Goal: Task Accomplishment & Management: Manage account settings

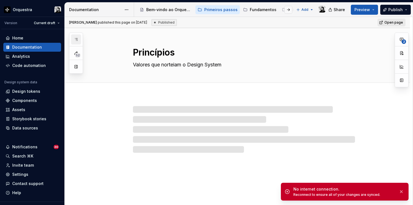
click at [73, 40] on button "button" at bounding box center [76, 39] width 10 height 10
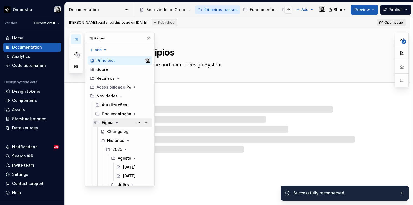
click at [116, 122] on icon "Page tree" at bounding box center [116, 122] width 1 height 1
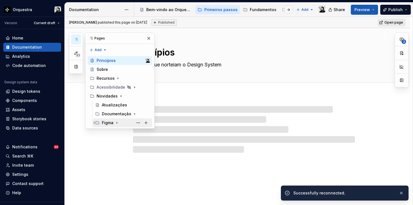
click at [116, 122] on icon "Page tree" at bounding box center [117, 123] width 4 height 4
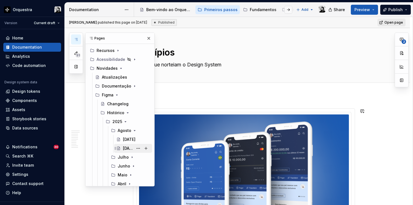
scroll to position [76, 0]
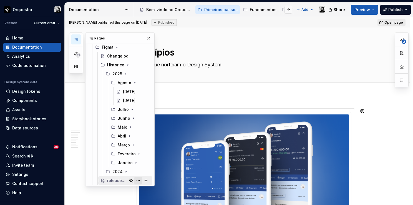
click at [136, 179] on button "Page tree" at bounding box center [138, 181] width 8 height 8
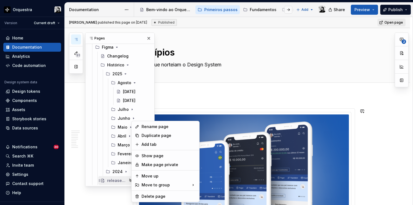
click at [121, 181] on div "51 Pages Add Accessibility guide for tree Page tree. Navigate the tree with the…" at bounding box center [112, 109] width 86 height 154
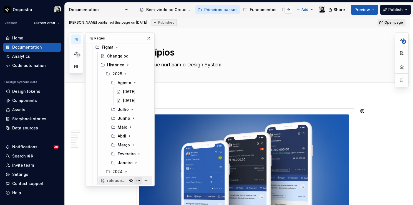
click at [136, 180] on button "Page tree" at bounding box center [138, 181] width 8 height 8
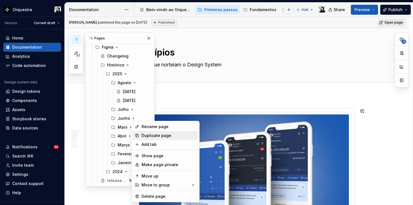
click at [161, 136] on div "Duplicate page" at bounding box center [169, 136] width 54 height 6
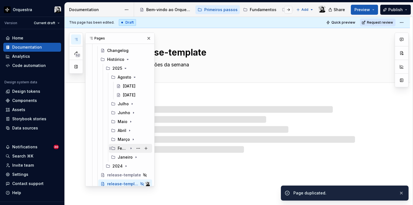
scroll to position [84, 0]
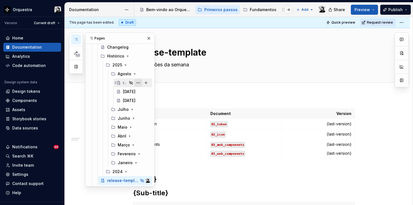
click at [140, 83] on button "Page tree" at bounding box center [138, 83] width 8 height 8
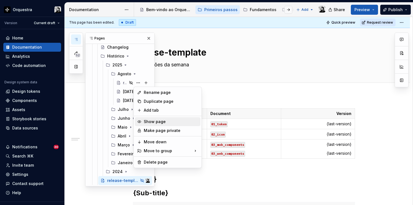
click at [162, 122] on div "Show page" at bounding box center [171, 122] width 54 height 6
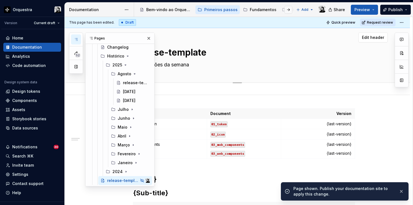
click at [179, 54] on textarea "release-template" at bounding box center [243, 52] width 222 height 13
type textarea "*"
type textarea "1"
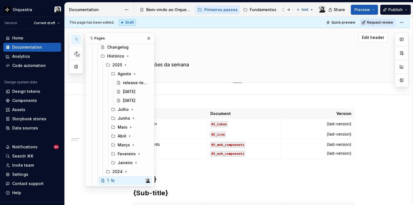
type textarea "*"
type textarea "15"
type textarea "*"
type textarea "15."
type textarea "*"
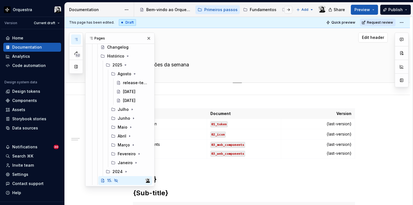
type textarea "15.0"
type textarea "*"
type textarea "15.08"
type textarea "*"
type textarea "15.08."
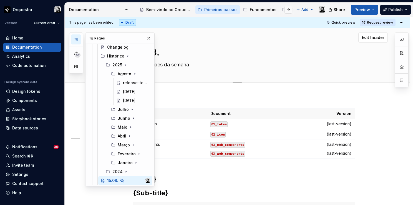
type textarea "*"
type textarea "15.08.2"
type textarea "*"
type textarea "[DATE]"
type textarea "*"
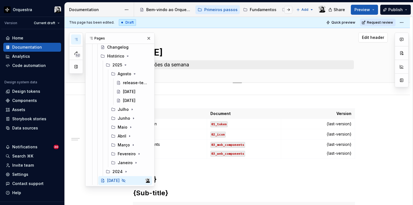
type textarea "[DATE]"
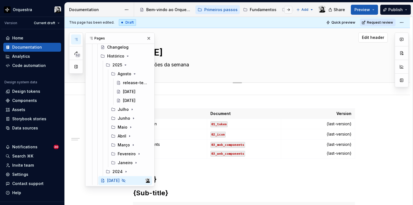
click at [221, 67] on textarea "Atualizações da semana" at bounding box center [243, 64] width 222 height 9
type textarea "*"
type textarea "15.08.2"
type textarea "*"
type textarea "15.08."
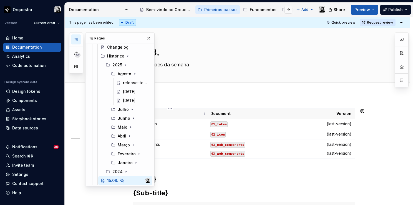
type textarea "*"
type textarea "15.08"
type textarea "*"
type textarea "15.0"
type textarea "*"
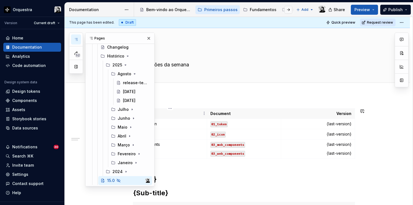
type textarea "15."
type textarea "*"
type textarea "15"
type textarea "*"
type textarea "1"
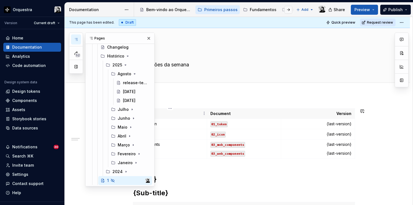
type textarea "*"
type textarea "release-template"
type textarea "*"
type textarea "release-template"
click at [126, 82] on div "release-template" at bounding box center [128, 83] width 10 height 6
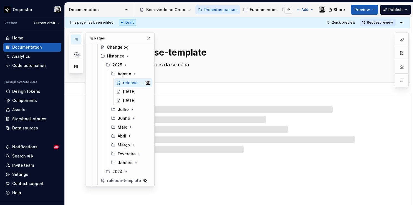
click at [185, 56] on textarea "release-template" at bounding box center [243, 52] width 222 height 13
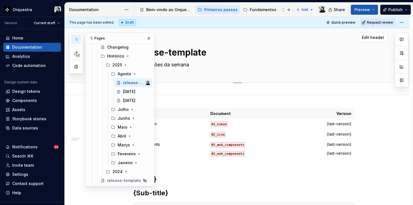
type textarea "*"
type textarea "1"
type textarea "*"
type textarea "15"
type textarea "*"
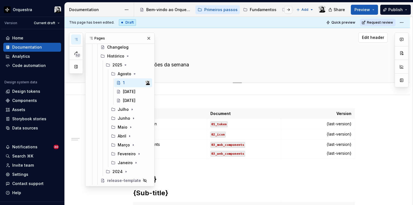
type textarea "15."
type textarea "*"
type textarea "15.0"
type textarea "*"
type textarea "15.08"
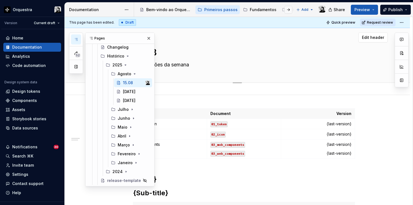
type textarea "*"
type textarea "15.08."
type textarea "*"
type textarea "15.08.2"
type textarea "*"
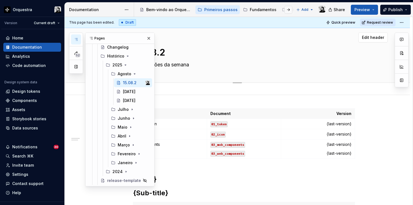
type textarea "[DATE]"
type textarea "*"
type textarea "[DATE]"
click at [57, 18] on button "Collapse sidebar" at bounding box center [61, 17] width 8 height 8
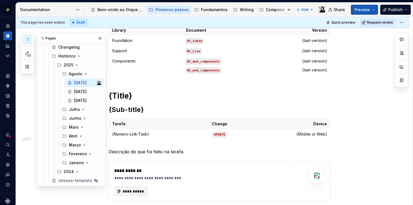
scroll to position [56, 0]
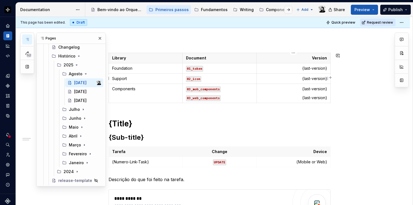
click at [312, 78] on p "{last-version}" at bounding box center [293, 79] width 67 height 6
click at [315, 90] on p "{last-version}" at bounding box center [293, 89] width 67 height 6
click at [313, 99] on p "{last-version}" at bounding box center [293, 98] width 67 height 6
click at [150, 125] on h1 "{Title}" at bounding box center [220, 124] width 222 height 10
click at [146, 138] on h2 "{Sub-title}" at bounding box center [220, 137] width 222 height 9
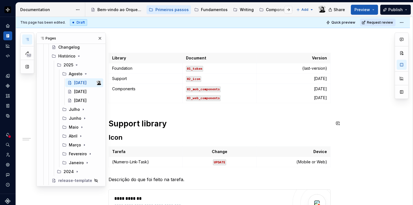
click at [158, 121] on h1 "Support library" at bounding box center [220, 124] width 222 height 10
click at [133, 137] on h2 "Icon" at bounding box center [220, 137] width 222 height 9
click at [154, 163] on p "{Numero-Link-Task}" at bounding box center [145, 162] width 67 height 6
type textarea "*"
click at [311, 163] on p "{Mobile or Web}" at bounding box center [293, 162] width 67 height 6
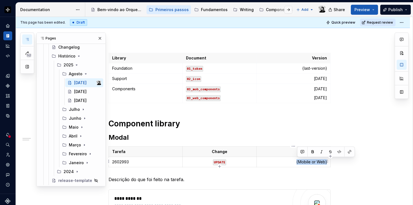
paste div
click at [313, 161] on p "Web / Mobile" at bounding box center [293, 162] width 67 height 6
click at [133, 178] on p "Descrição do que foi feito na tarefa." at bounding box center [220, 179] width 222 height 7
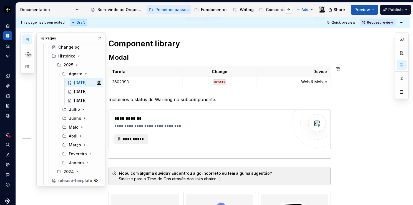
scroll to position [139, 0]
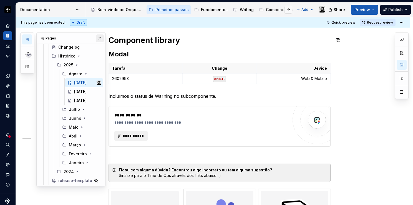
click at [97, 39] on button "button" at bounding box center [100, 38] width 8 height 8
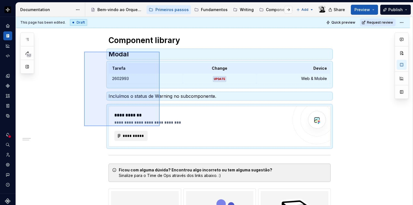
drag, startPoint x: 84, startPoint y: 52, endPoint x: 160, endPoint y: 126, distance: 106.0
click at [160, 126] on div "**********" at bounding box center [214, 111] width 397 height 188
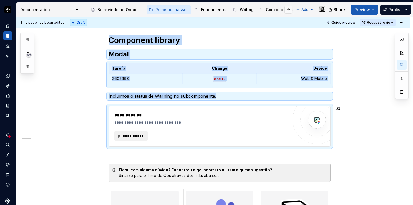
copy div "Component library Modal Tarefa Change Device 2602993 UPDATE Web & Mobile Incluí…"
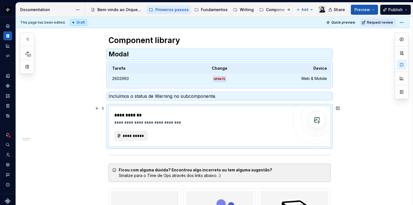
click at [287, 120] on div "**********" at bounding box center [201, 123] width 174 height 6
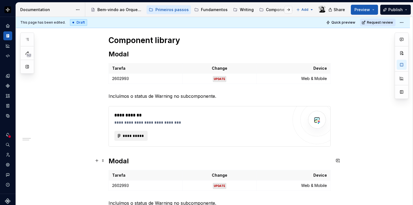
click at [127, 158] on h2 "Modal" at bounding box center [220, 161] width 222 height 9
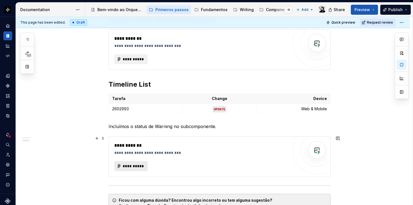
scroll to position [222, 0]
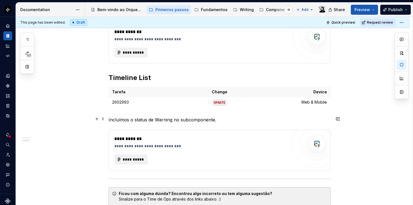
click at [146, 119] on p "Incluímos o status de Warning no subcomponente." at bounding box center [220, 119] width 222 height 7
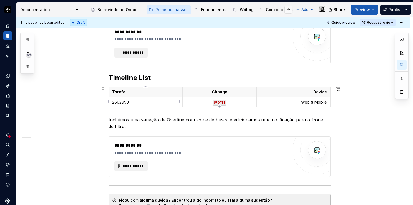
click at [153, 102] on p "2602993" at bounding box center [145, 102] width 67 height 6
click at [315, 101] on p "Web & Mobile" at bounding box center [293, 102] width 67 height 6
drag, startPoint x: 315, startPoint y: 102, endPoint x: 296, endPoint y: 101, distance: 19.5
click at [296, 101] on p "Web & Mobile" at bounding box center [293, 102] width 67 height 6
click at [278, 157] on div "**********" at bounding box center [201, 156] width 174 height 29
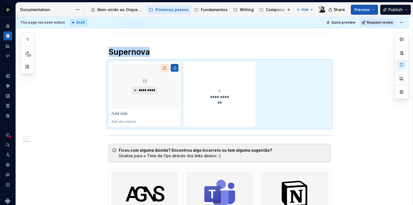
scroll to position [338, 0]
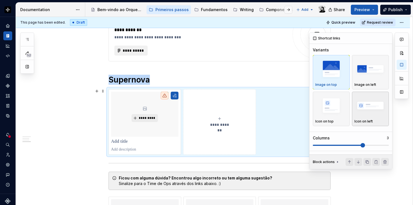
click at [364, 111] on img "button" at bounding box center [371, 106] width 32 height 20
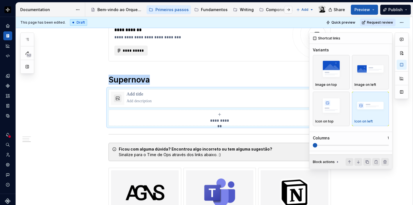
click at [313, 145] on span at bounding box center [313, 145] width 0 height 1
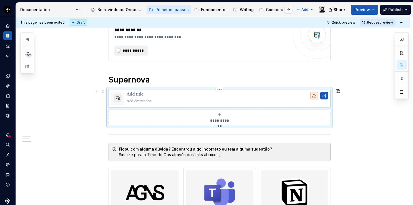
click at [151, 92] on p at bounding box center [228, 95] width 202 height 6
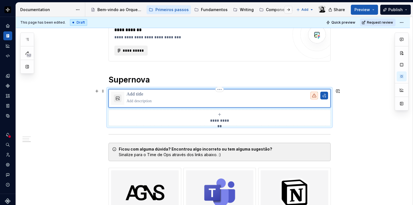
type textarea "*"
click at [141, 99] on p at bounding box center [228, 101] width 202 height 6
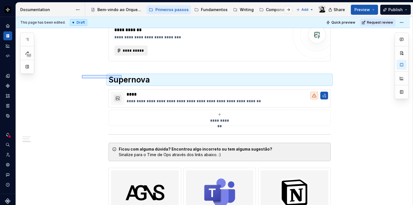
drag, startPoint x: 82, startPoint y: 75, endPoint x: 122, endPoint y: 78, distance: 39.9
click at [122, 78] on div "**********" at bounding box center [214, 111] width 397 height 188
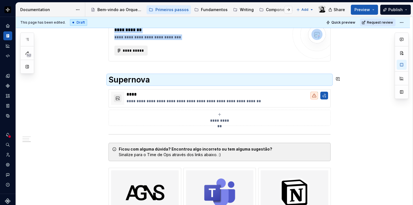
copy div "**********"
click at [329, 115] on button "**********" at bounding box center [220, 118] width 222 height 16
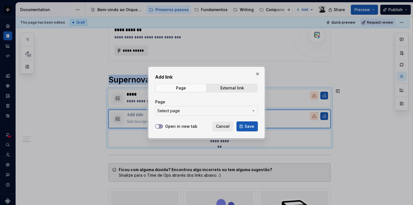
click at [225, 126] on span "Cancel" at bounding box center [223, 127] width 14 height 6
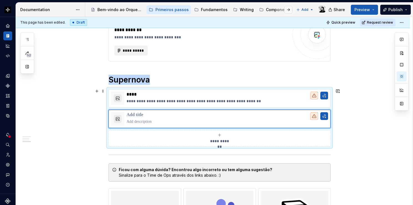
click at [106, 113] on div "**********" at bounding box center [213, 48] width 394 height 583
click at [109, 111] on div "**********" at bounding box center [220, 117] width 222 height 57
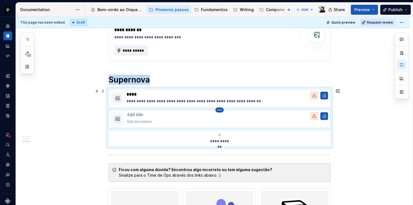
click at [221, 110] on html "Orquestra Design system data Documentation Accessibility guide for tree Page tr…" at bounding box center [206, 102] width 413 height 205
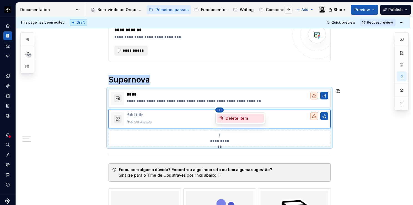
click at [224, 116] on div "Delete item" at bounding box center [240, 118] width 47 height 9
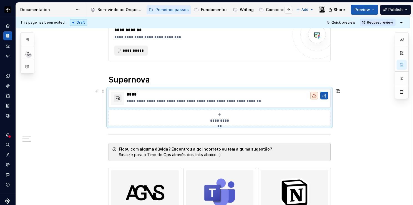
click at [331, 101] on div "**********" at bounding box center [220, 107] width 222 height 37
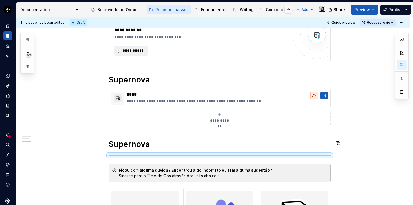
click at [153, 141] on h1 "Supernova" at bounding box center [220, 144] width 222 height 10
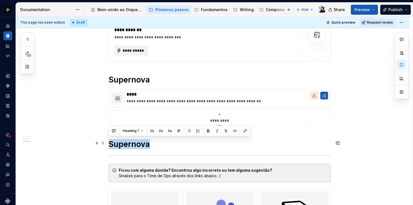
drag, startPoint x: 150, startPoint y: 142, endPoint x: 110, endPoint y: 141, distance: 39.7
click at [110, 141] on h1 "Supernova" at bounding box center [220, 144] width 222 height 10
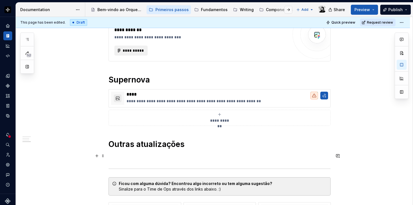
click at [142, 157] on p at bounding box center [220, 157] width 222 height 7
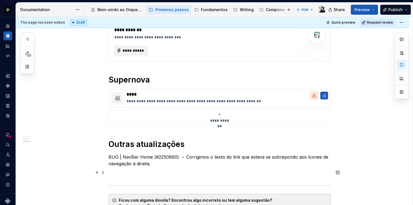
click at [122, 172] on p at bounding box center [220, 173] width 222 height 7
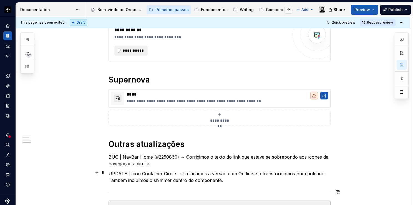
click at [236, 181] on p "UPDATE | Icon Container Circle → Unificamos a versão com Outline e o transforma…" at bounding box center [220, 176] width 222 height 13
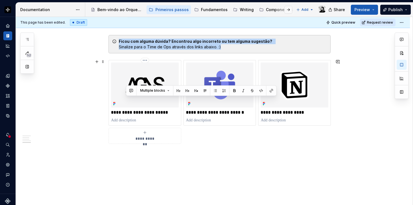
drag, startPoint x: 124, startPoint y: 188, endPoint x: 111, endPoint y: 188, distance: 13.3
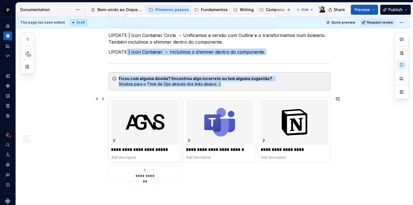
scroll to position [435, 0]
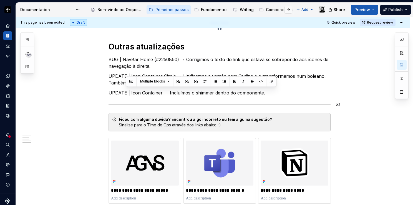
click at [123, 92] on p "UPDATE | Icon Container → Incluímos o shimmer dentro do componente." at bounding box center [220, 92] width 222 height 7
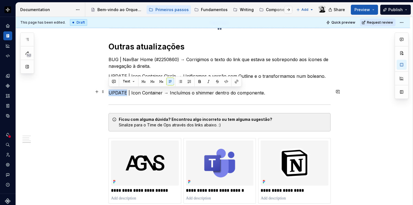
drag, startPoint x: 125, startPoint y: 92, endPoint x: 109, endPoint y: 92, distance: 16.7
click at [109, 92] on p "UPDATE | Icon Container → Incluímos o shimmer dentro do componente." at bounding box center [220, 92] width 222 height 7
click at [225, 81] on button "button" at bounding box center [226, 81] width 8 height 8
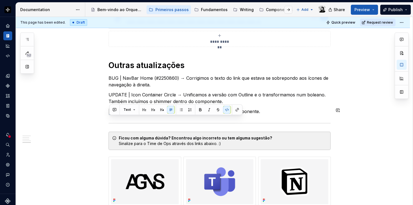
scroll to position [407, 0]
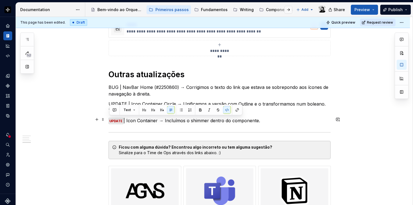
click at [126, 121] on p "UPDATE | Icon Container → Incluímos o shimmer dentro do componente." at bounding box center [220, 120] width 222 height 7
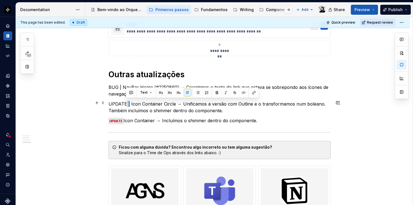
click at [126, 102] on p "UPDATE | Icon Container Circle → Unificamos a versão com Outline e o transforma…" at bounding box center [220, 107] width 222 height 13
click at [130, 102] on p "UPDATE | Icon Container Circle → Unificamos a versão com Outline e o transforma…" at bounding box center [220, 107] width 222 height 13
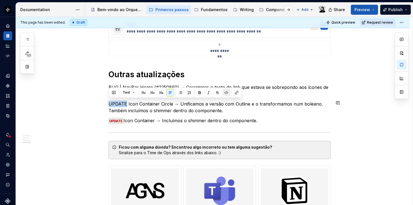
click at [227, 92] on button "button" at bounding box center [226, 93] width 8 height 8
click at [120, 105] on code "UPDATE" at bounding box center [116, 104] width 15 height 6
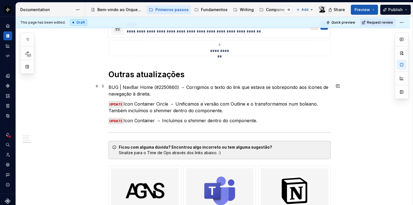
click at [123, 85] on p "BUG | NavBar Home (#2250860) → Corrigimos o texto do link que estava se sobrepo…" at bounding box center [220, 90] width 222 height 13
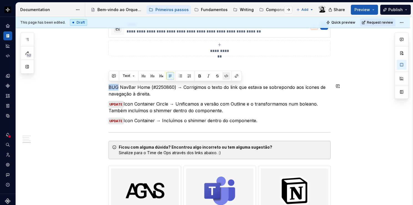
click at [224, 74] on button "button" at bounding box center [226, 76] width 8 height 8
click at [137, 86] on p "BUG NavBar Home (#2250860) → Corrigimos o texto do link que estava se sobrepond…" at bounding box center [220, 90] width 222 height 13
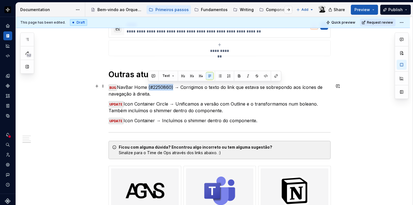
drag, startPoint x: 172, startPoint y: 86, endPoint x: 147, endPoint y: 85, distance: 24.7
click at [147, 85] on p "BUG NavBar Home (#2250860) → Corrigimos o texto do link que estava se sobrepond…" at bounding box center [220, 90] width 222 height 13
drag, startPoint x: 175, startPoint y: 86, endPoint x: 145, endPoint y: 85, distance: 29.7
click at [145, 85] on p "BUG NavBar Home (#2250860) → Corrigimos o texto do link que estava se sobrepond…" at bounding box center [220, 90] width 222 height 13
click at [147, 85] on p "BUG NavBar Home (#2250860) → Corrigimos o texto do link que estava se sobrepond…" at bounding box center [220, 90] width 222 height 13
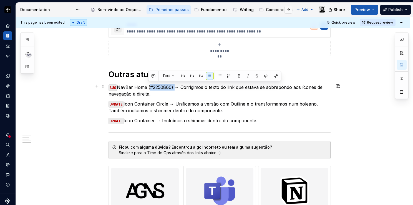
drag, startPoint x: 148, startPoint y: 85, endPoint x: 173, endPoint y: 85, distance: 24.4
click at [173, 85] on p "BUG NavBar Home (#2250860) → Corrigimos o texto do link que estava se sobrepond…" at bounding box center [220, 90] width 222 height 13
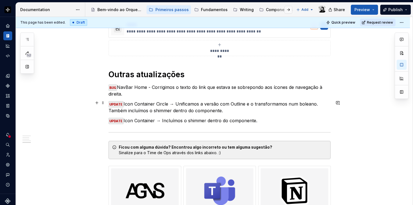
click at [173, 101] on p "UPDATE Icon Container Circle → Unificamos a versão com Outline e o transformamo…" at bounding box center [220, 107] width 222 height 13
click at [160, 118] on p "UPDATE Icon Container → Incluímos o shimmer dentro do componente." at bounding box center [220, 120] width 222 height 7
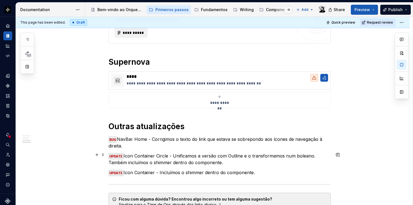
scroll to position [352, 0]
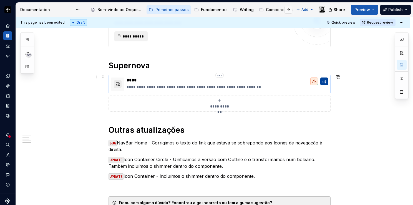
click at [325, 80] on button "button" at bounding box center [324, 81] width 8 height 8
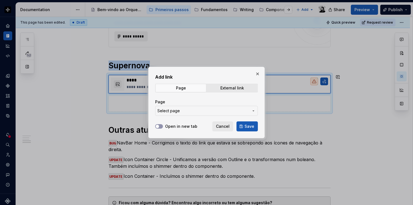
type textarea "*"
click at [176, 124] on label "Open in new tab" at bounding box center [181, 127] width 32 height 6
click at [163, 124] on button "Open in new tab" at bounding box center [159, 126] width 8 height 4
click at [183, 111] on span "Select page" at bounding box center [203, 111] width 92 height 6
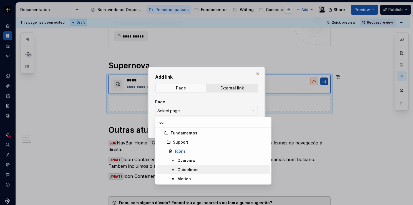
type input "icon"
click at [189, 169] on div "Guidelines" at bounding box center [187, 170] width 21 height 6
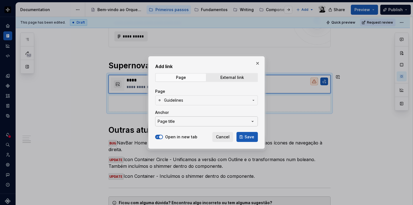
click at [181, 119] on button "Page title" at bounding box center [206, 121] width 103 height 10
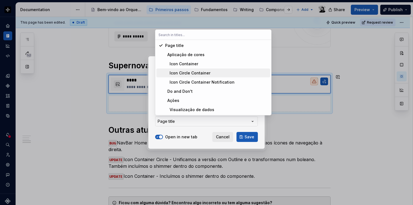
click at [194, 74] on div "Icon Circle Container" at bounding box center [187, 73] width 45 height 6
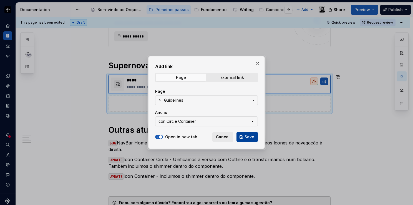
click at [249, 139] on button "Save" at bounding box center [247, 137] width 21 height 10
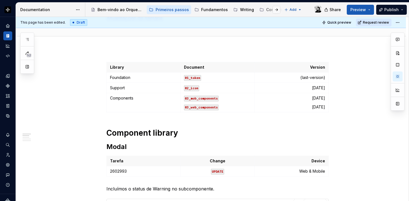
scroll to position [46, 0]
click at [330, 11] on button "Share" at bounding box center [332, 10] width 23 height 10
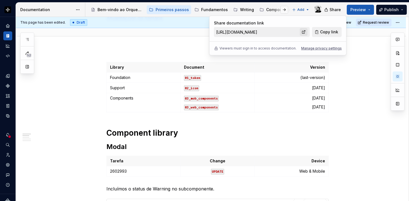
drag, startPoint x: 330, startPoint y: 11, endPoint x: 305, endPoint y: 32, distance: 32.5
click at [305, 32] on link at bounding box center [304, 32] width 8 height 8
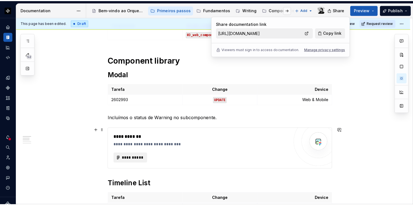
scroll to position [130, 0]
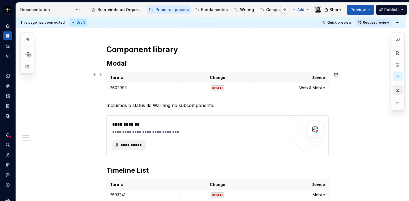
click at [396, 89] on button "button" at bounding box center [397, 90] width 10 height 10
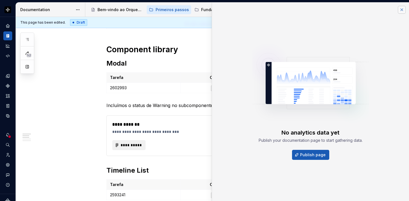
click at [400, 11] on button "button" at bounding box center [402, 10] width 8 height 8
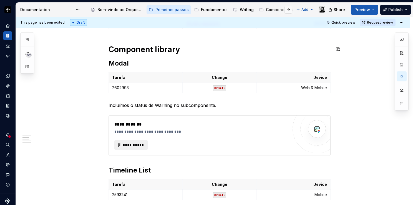
scroll to position [130, 0]
click at [338, 9] on span "Share" at bounding box center [339, 10] width 11 height 6
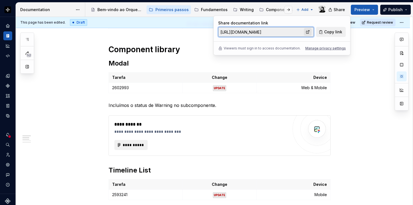
drag, startPoint x: 338, startPoint y: 9, endPoint x: 310, endPoint y: 31, distance: 36.0
click at [310, 31] on link at bounding box center [308, 32] width 8 height 8
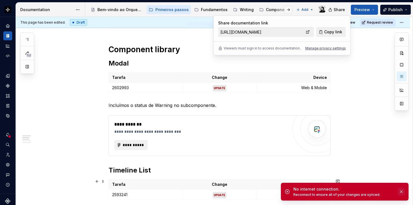
click at [402, 192] on button "button" at bounding box center [401, 192] width 7 height 8
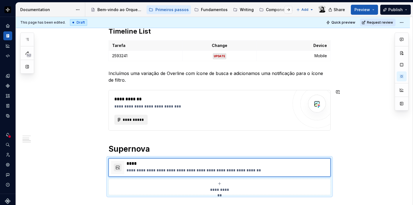
scroll to position [241, 0]
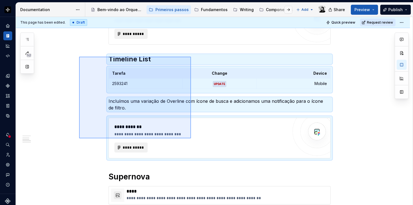
drag, startPoint x: 79, startPoint y: 57, endPoint x: 191, endPoint y: 138, distance: 138.5
click at [191, 138] on div "**********" at bounding box center [214, 111] width 397 height 188
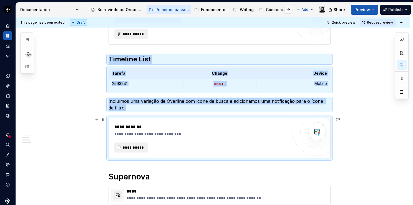
copy div "**********"
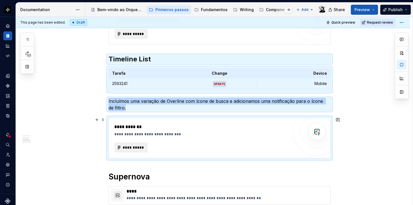
click at [298, 129] on div at bounding box center [317, 131] width 49 height 49
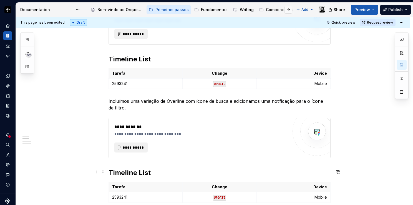
click at [141, 168] on h2 "Timeline List" at bounding box center [220, 172] width 222 height 9
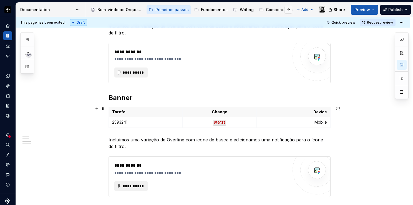
scroll to position [324, 0]
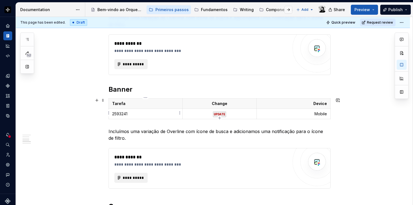
click at [131, 114] on p "2593241" at bounding box center [145, 114] width 67 height 6
click at [138, 129] on p "Incluímos uma variação de Overline com ícone de busca e adicionamos uma notific…" at bounding box center [220, 134] width 222 height 13
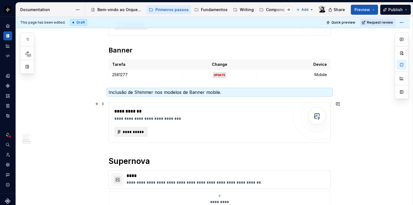
scroll to position [380, 0]
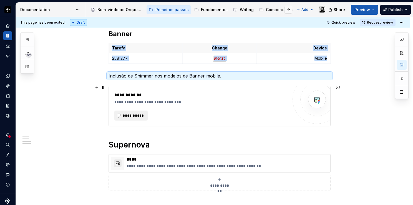
click at [276, 96] on div "**********" at bounding box center [201, 95] width 174 height 7
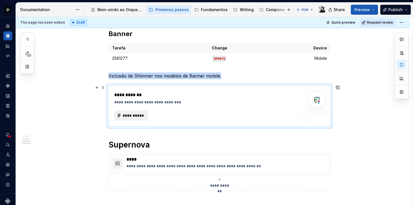
scroll to position [435, 0]
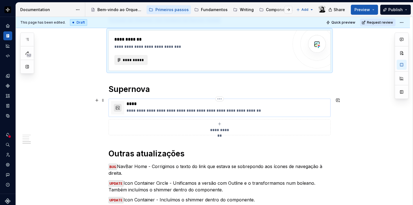
click at [117, 107] on button "button" at bounding box center [118, 108] width 8 height 8
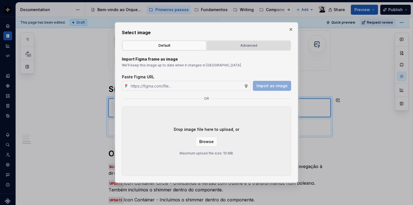
click at [241, 46] on div "Advanced" at bounding box center [249, 46] width 80 height 6
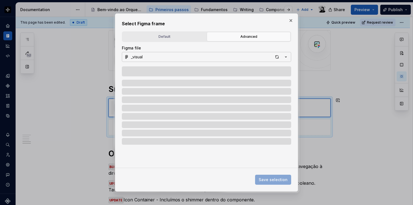
type textarea "*"
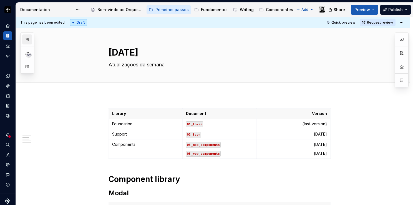
click at [23, 39] on button "button" at bounding box center [27, 39] width 10 height 10
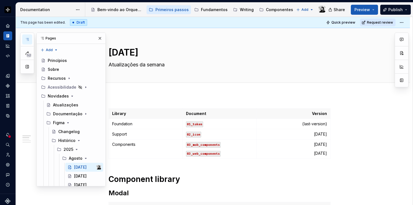
click at [25, 40] on icon "button" at bounding box center [27, 39] width 4 height 4
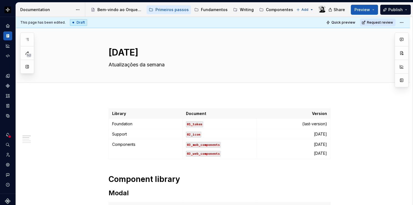
type textarea "*"
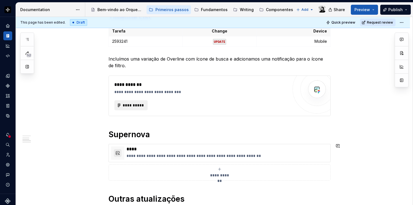
scroll to position [250, 0]
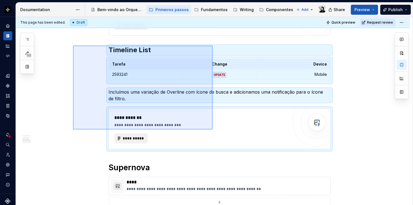
drag, startPoint x: 73, startPoint y: 46, endPoint x: 213, endPoint y: 129, distance: 163.2
click at [213, 129] on div "**********" at bounding box center [214, 111] width 397 height 188
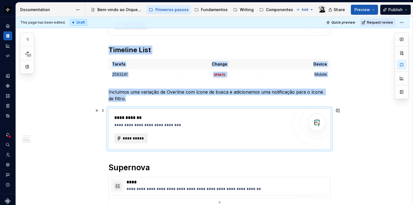
click at [280, 124] on div "**********" at bounding box center [201, 125] width 174 height 6
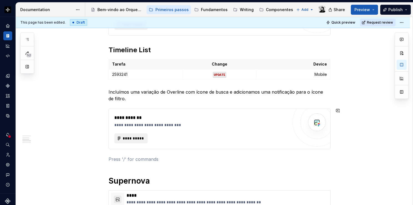
paste div
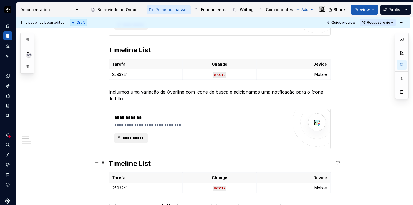
click at [129, 164] on h2 "Timeline List" at bounding box center [220, 163] width 222 height 9
click at [142, 74] on p "2593241" at bounding box center [145, 75] width 67 height 6
click at [125, 191] on td "2593241" at bounding box center [146, 188] width 74 height 10
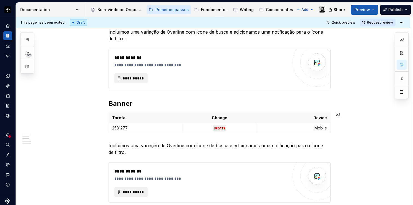
scroll to position [333, 0]
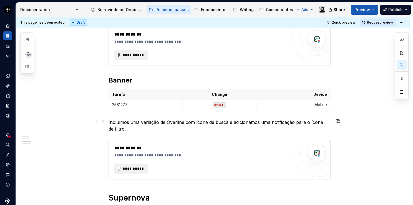
click at [158, 127] on p "Incluímos uma variação de Overline com ícone de busca e adicionamos uma notific…" at bounding box center [220, 125] width 222 height 13
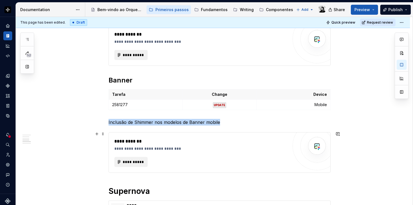
click at [153, 147] on div "**********" at bounding box center [201, 149] width 174 height 6
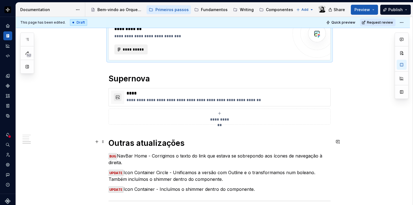
scroll to position [444, 0]
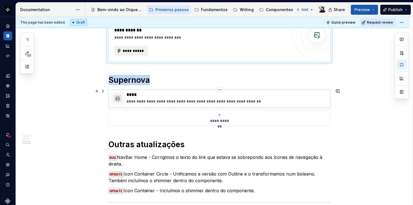
click at [119, 96] on button "button" at bounding box center [118, 99] width 8 height 8
type textarea "*"
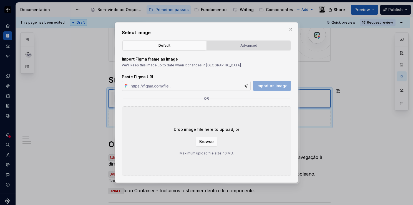
click at [244, 47] on div "Advanced" at bounding box center [249, 46] width 80 height 6
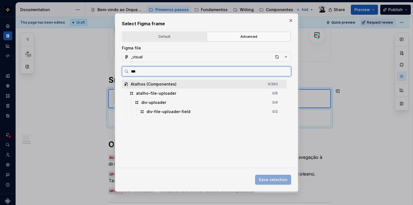
type input "****"
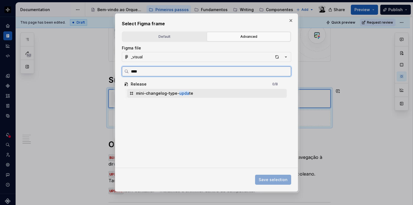
click at [187, 91] on div "mini-changelog-type- upda te" at bounding box center [164, 94] width 57 height 6
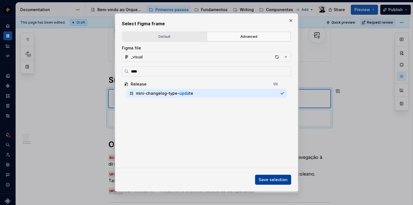
click at [274, 184] on button "Save selection" at bounding box center [273, 180] width 36 height 10
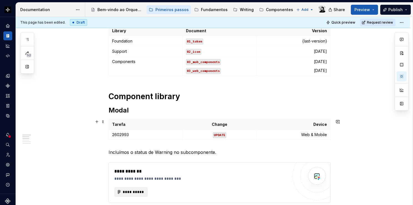
scroll to position [167, 0]
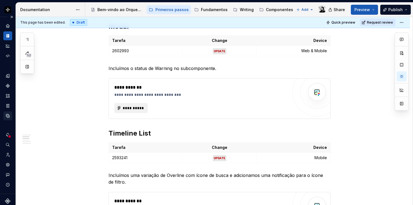
click at [6, 115] on icon "Data sources" at bounding box center [7, 115] width 5 height 5
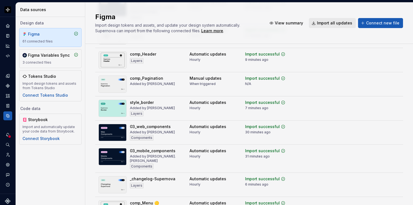
scroll to position [417, 0]
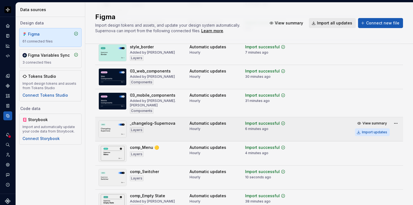
click at [377, 130] on div "Import updates" at bounding box center [374, 132] width 25 height 4
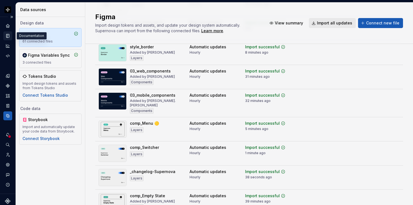
click at [7, 37] on icon "Documentation" at bounding box center [7, 35] width 5 height 5
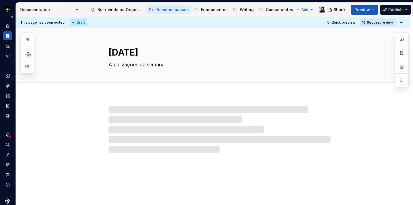
type textarea "*"
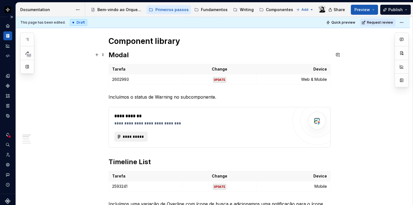
scroll to position [139, 0]
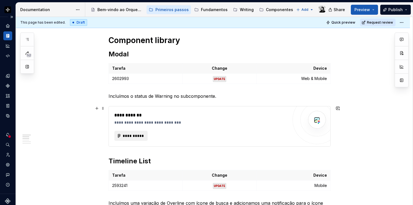
click at [182, 129] on div "**********" at bounding box center [201, 126] width 174 height 29
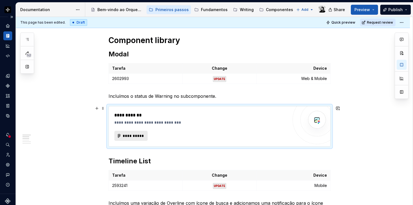
click at [134, 132] on button "**********" at bounding box center [130, 136] width 33 height 10
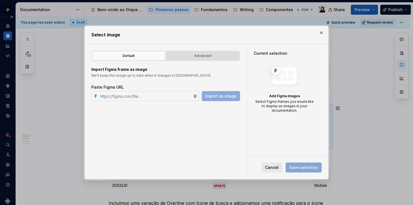
click at [208, 52] on button "Advanced" at bounding box center [203, 55] width 74 height 9
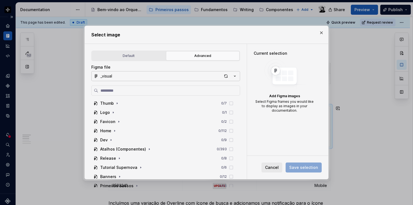
click at [165, 79] on button "_visual" at bounding box center [165, 76] width 149 height 10
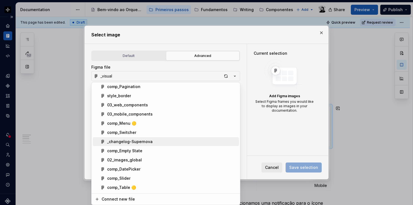
click at [151, 141] on div "_changelog-Supernova" at bounding box center [172, 142] width 130 height 6
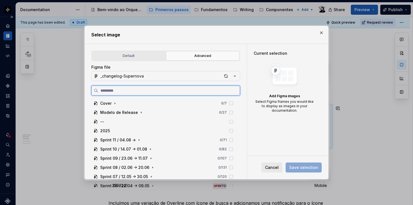
click at [127, 90] on input "search" at bounding box center [169, 91] width 142 height 6
paste input "**********"
type input "**********"
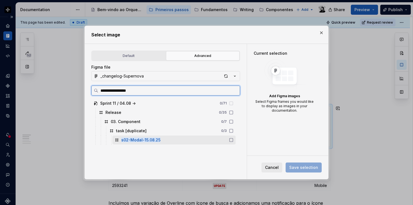
click at [153, 139] on mark "s02-Modal-15.08.25" at bounding box center [140, 139] width 39 height 5
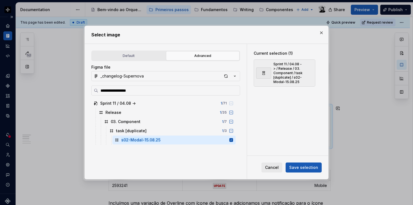
click at [308, 168] on span "Save selection" at bounding box center [303, 168] width 29 height 6
type textarea "*"
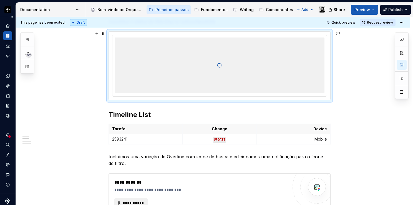
scroll to position [278, 0]
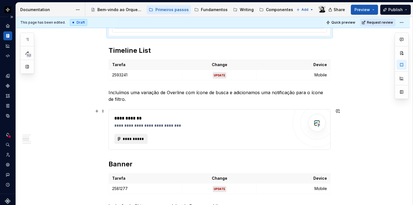
click at [201, 115] on div "**********" at bounding box center [201, 118] width 174 height 7
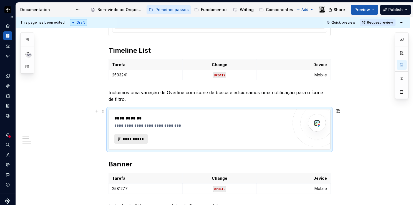
click at [132, 138] on span "**********" at bounding box center [133, 139] width 22 height 6
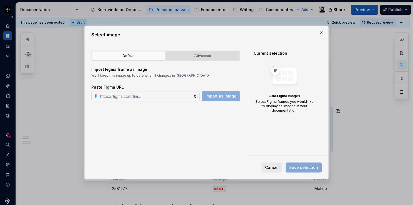
click at [192, 55] on div "Advanced" at bounding box center [203, 56] width 70 height 6
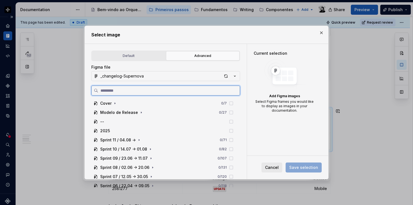
click at [154, 89] on input "search" at bounding box center [169, 91] width 142 height 6
paste input "**********"
type input "**********"
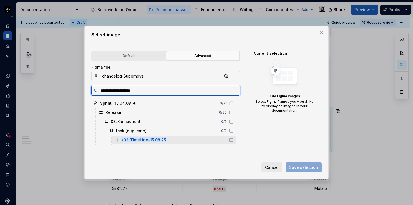
click at [162, 139] on mark "s02-TimeLine-15.08.25" at bounding box center [143, 139] width 45 height 5
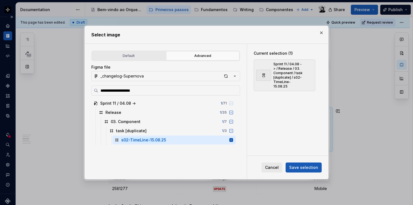
click at [314, 169] on span "Save selection" at bounding box center [303, 168] width 29 height 6
type textarea "*"
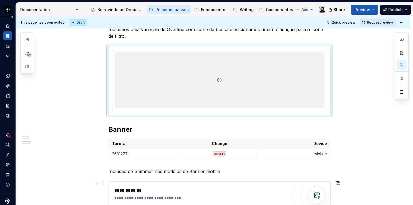
scroll to position [417, 0]
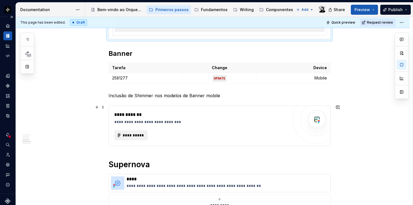
click at [217, 122] on div "**********" at bounding box center [201, 122] width 174 height 6
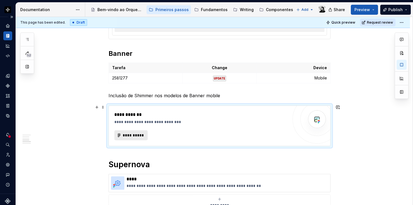
click at [132, 132] on span "**********" at bounding box center [133, 135] width 22 height 6
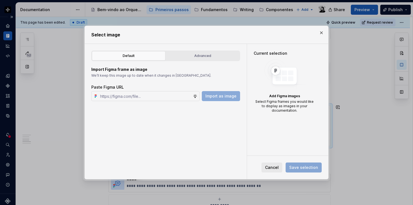
click at [198, 49] on div "Default Advanced Import Figma frame as image We’ll keep this image up to date w…" at bounding box center [166, 111] width 162 height 135
click at [196, 55] on div "Advanced" at bounding box center [203, 56] width 70 height 6
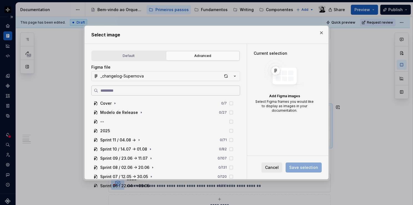
click at [158, 94] on label at bounding box center [165, 91] width 149 height 10
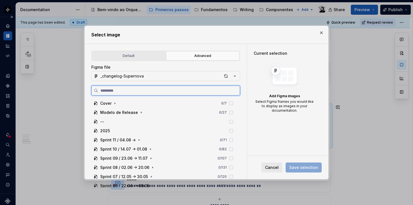
click at [158, 93] on input "search" at bounding box center [169, 91] width 142 height 6
paste input "**********"
type input "**********"
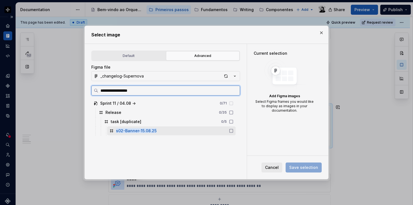
click at [151, 129] on mark "s02-Banner-15.08.25" at bounding box center [136, 130] width 41 height 5
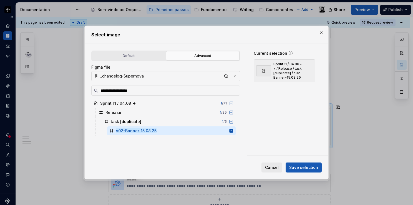
click at [297, 166] on span "Save selection" at bounding box center [303, 168] width 29 height 6
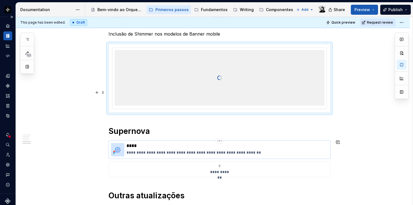
scroll to position [626, 0]
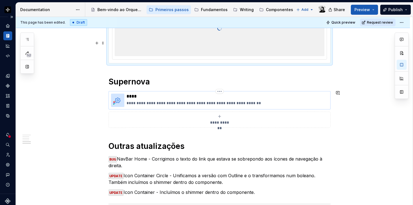
click at [199, 94] on p "****" at bounding box center [228, 97] width 202 height 6
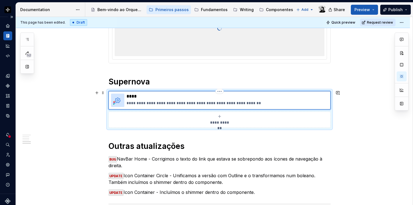
click at [137, 95] on p "****" at bounding box center [228, 97] width 202 height 6
click at [200, 102] on p "**********" at bounding box center [228, 103] width 202 height 6
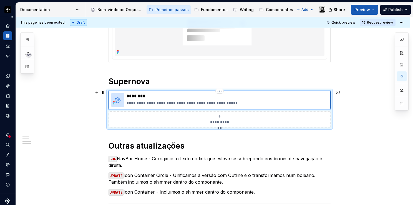
click at [319, 97] on p "********" at bounding box center [228, 96] width 202 height 6
click at [220, 90] on html "Orquestra Design system data Documentation Accessibility guide for tree Page tr…" at bounding box center [206, 102] width 413 height 205
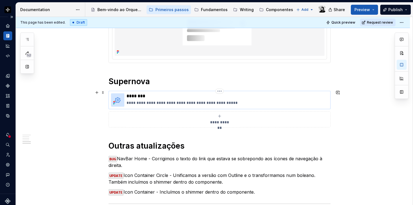
click at [190, 95] on p "********" at bounding box center [228, 96] width 202 height 6
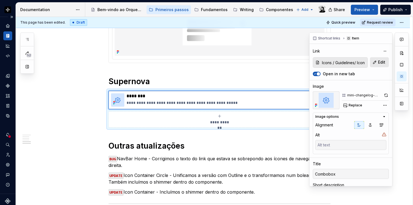
click at [380, 62] on span "Edit" at bounding box center [381, 62] width 7 height 6
type textarea "*"
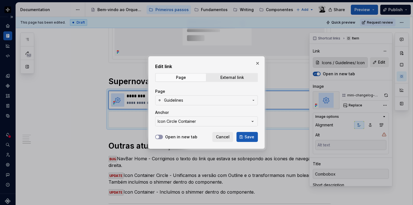
click at [205, 98] on span "Guidelines" at bounding box center [206, 100] width 85 height 6
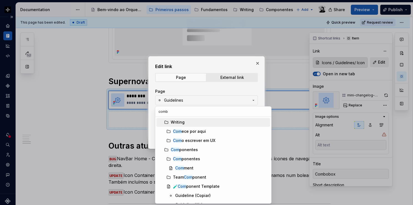
type input "combo"
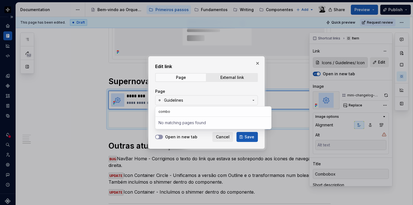
click at [220, 92] on div "Edit link Page External link Page Guidelines Anchor Icon Circle Container Open …" at bounding box center [206, 102] width 413 height 205
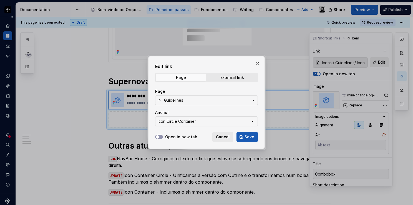
click at [212, 102] on span "Guidelines" at bounding box center [206, 100] width 85 height 6
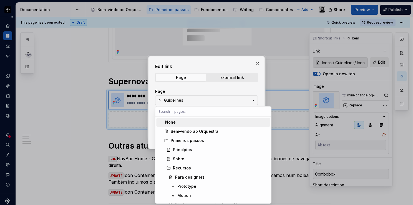
click at [212, 101] on div "Edit link Page External link Page Guidelines Anchor Icon Circle Container Open …" at bounding box center [206, 102] width 413 height 205
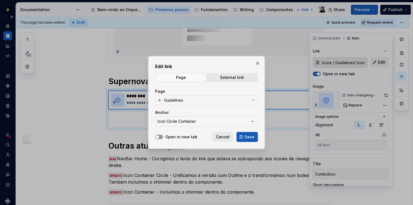
type textarea "*"
click at [201, 101] on span "Guidelines" at bounding box center [206, 100] width 85 height 6
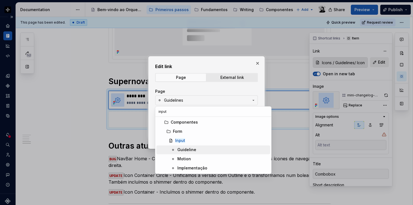
type input "input"
click at [190, 150] on div "Guideline" at bounding box center [186, 150] width 19 height 6
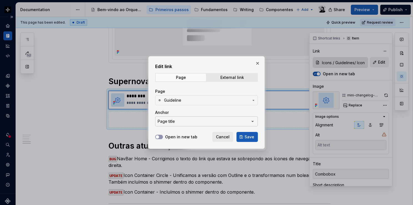
click at [191, 121] on button "Page title" at bounding box center [206, 121] width 103 height 10
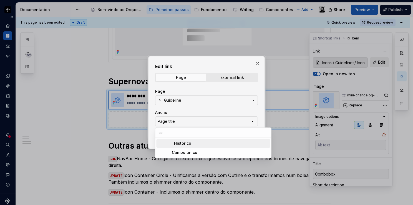
type input "c"
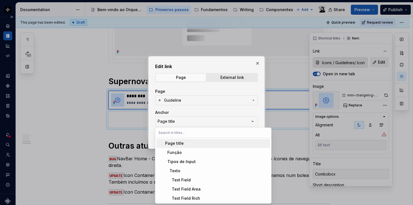
type input "b"
type textarea "*"
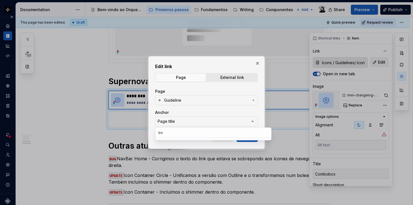
type input "b"
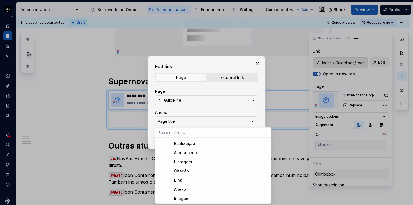
scroll to position [91, 0]
click at [191, 103] on div "Edit link Page External link Page Guideline Anchor Page title Open in new tab C…" at bounding box center [206, 102] width 413 height 205
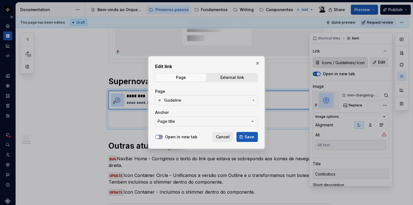
click at [191, 103] on button "Guideline" at bounding box center [206, 100] width 103 height 10
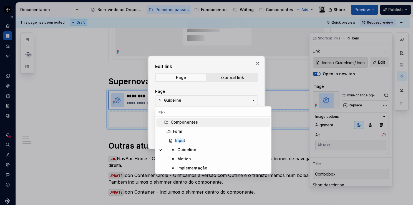
type input "inpu"
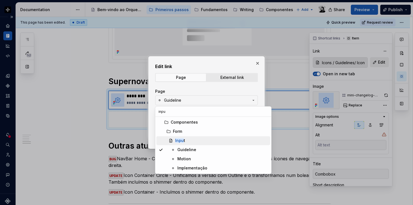
click at [181, 142] on mark "Inpu" at bounding box center [179, 140] width 9 height 5
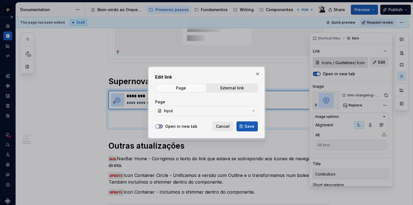
click at [180, 128] on label "Open in new tab" at bounding box center [181, 127] width 32 height 6
click at [163, 128] on button "Open in new tab" at bounding box center [159, 126] width 8 height 4
click at [252, 129] on button "Save" at bounding box center [247, 126] width 21 height 10
type textarea "*"
type input "Input"
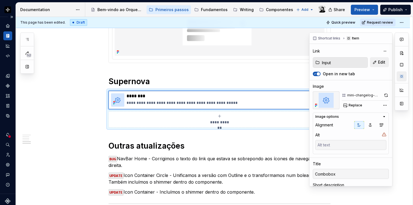
click at [401, 73] on button "button" at bounding box center [402, 76] width 10 height 10
click at [383, 40] on button "button" at bounding box center [387, 38] width 8 height 8
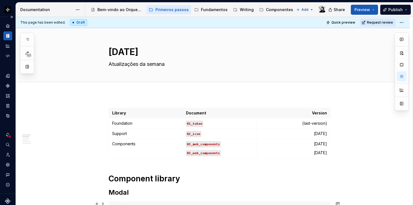
scroll to position [0, 0]
click at [108, 122] on html "Orquestra Design system data Documentation Accessibility guide for tree Page tr…" at bounding box center [206, 102] width 413 height 205
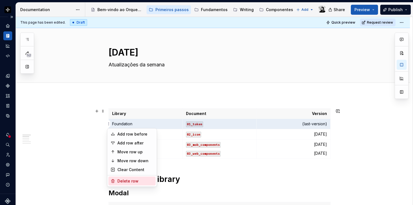
click at [120, 181] on div "Delete row" at bounding box center [135, 181] width 36 height 6
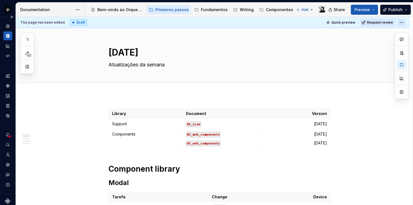
click at [400, 21] on html "Orquestra Design system data Documentation Accessibility guide for tree Page tr…" at bounding box center [206, 102] width 413 height 205
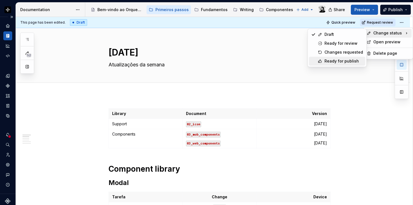
click at [337, 60] on div "Ready for publish" at bounding box center [344, 61] width 39 height 6
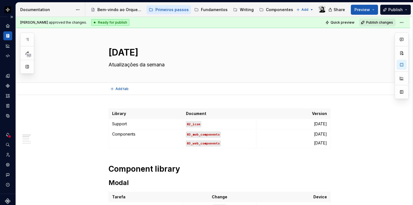
type textarea "*"
click at [7, 155] on icon "Invite team" at bounding box center [8, 155] width 3 height 4
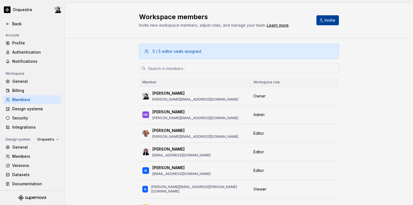
click at [331, 19] on span "Invite" at bounding box center [330, 20] width 11 height 6
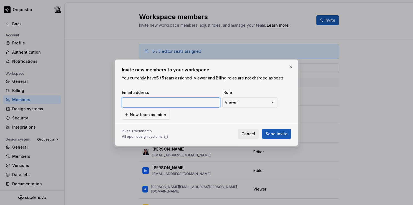
paste input "[PERSON_NAME][EMAIL_ADDRESS][DOMAIN_NAME]"
type input "[PERSON_NAME][EMAIL_ADDRESS][DOMAIN_NAME]"
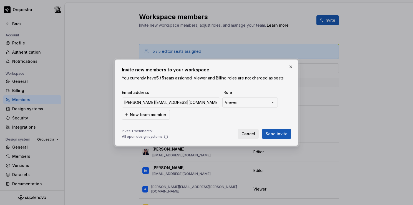
click at [227, 124] on div at bounding box center [206, 123] width 169 height 7
click at [276, 134] on span "Send invite" at bounding box center [277, 134] width 22 height 6
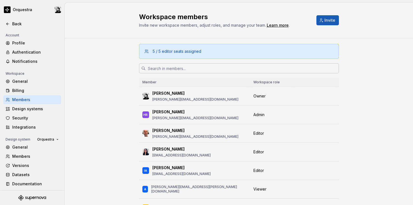
click at [226, 72] on input "text" at bounding box center [242, 68] width 193 height 10
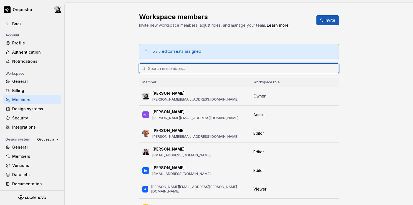
paste input "[PERSON_NAME][EMAIL_ADDRESS][DOMAIN_NAME]"
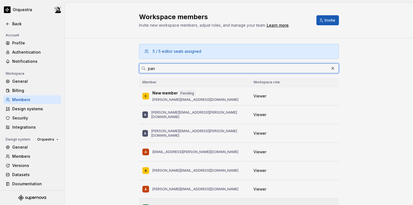
type input "pan"
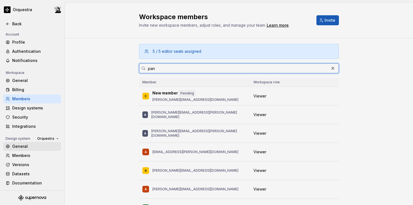
scroll to position [1, 0]
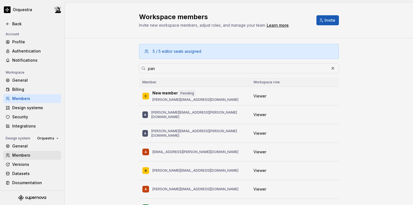
click at [24, 154] on div "Members" at bounding box center [35, 155] width 47 height 6
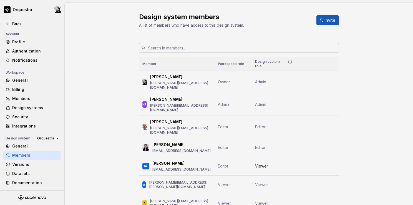
click at [165, 49] on input "text" at bounding box center [242, 48] width 193 height 10
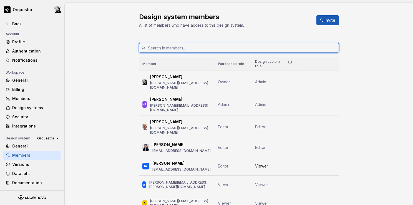
paste input "[PERSON_NAME][EMAIL_ADDRESS][DOMAIN_NAME]"
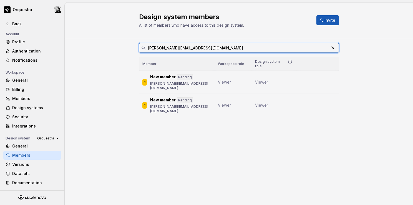
type input "[PERSON_NAME][EMAIL_ADDRESS][DOMAIN_NAME]"
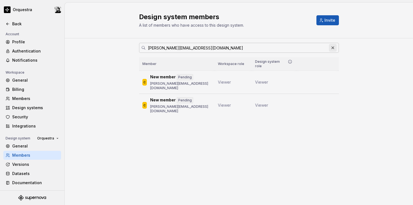
click at [331, 48] on button "button" at bounding box center [333, 48] width 8 height 8
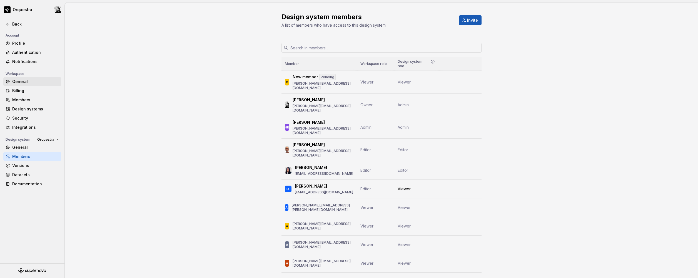
click at [36, 81] on div "General" at bounding box center [35, 82] width 47 height 6
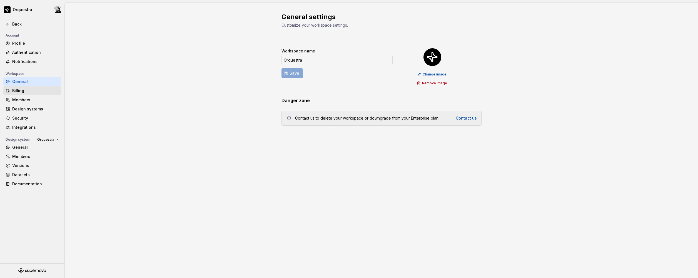
click at [33, 90] on div "Billing" at bounding box center [35, 91] width 47 height 6
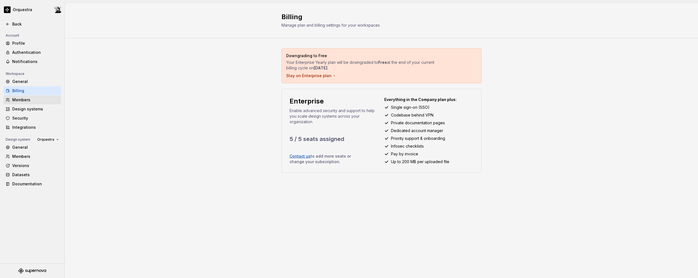
click at [33, 97] on div "Members" at bounding box center [32, 100] width 58 height 9
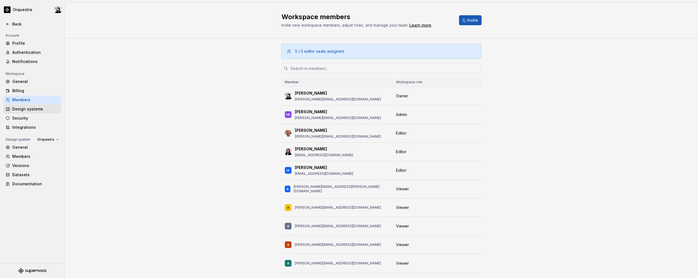
click at [32, 113] on div "Design systems" at bounding box center [32, 109] width 58 height 9
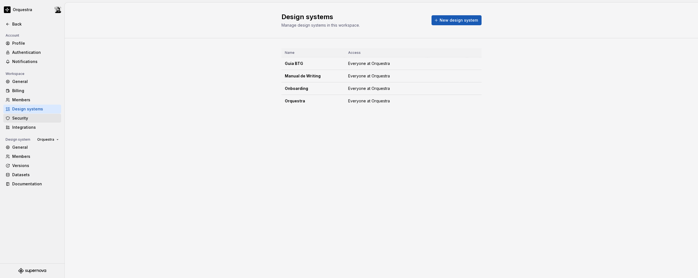
click at [32, 118] on div "Security" at bounding box center [35, 119] width 47 height 6
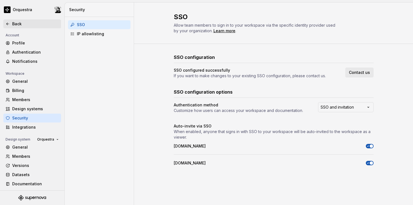
click at [14, 21] on div "Back" at bounding box center [35, 24] width 47 height 6
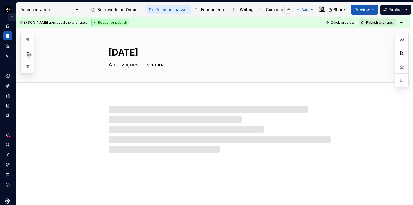
click at [10, 16] on button "Expand sidebar" at bounding box center [12, 17] width 8 height 8
type textarea "*"
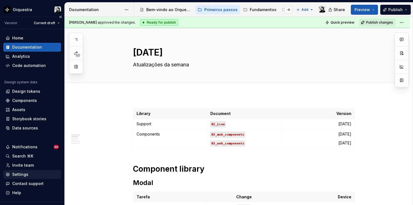
click at [30, 174] on div "Settings" at bounding box center [32, 175] width 53 height 6
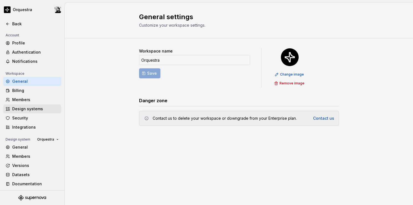
click at [29, 108] on div "Design systems" at bounding box center [35, 109] width 47 height 6
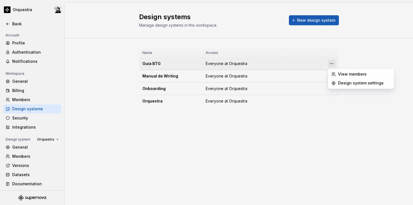
click at [332, 64] on html "Orquestra Back Account Profile Authentication Notifications Workspace General B…" at bounding box center [206, 102] width 413 height 205
click at [344, 84] on div "Design system settings" at bounding box center [364, 83] width 53 height 6
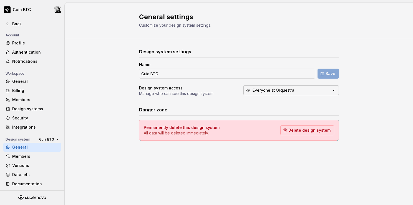
click at [334, 93] on button "Everyone at Orquestra" at bounding box center [292, 90] width 96 height 10
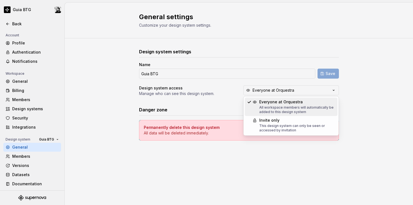
click at [351, 86] on div "Design system settings Name Guia BTG Save Design system access Manage who can s…" at bounding box center [239, 99] width 349 height 123
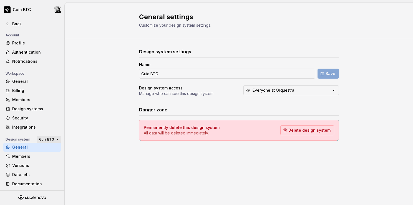
click at [47, 138] on span "Guia BTG" at bounding box center [46, 139] width 15 height 4
click at [312, 133] on button "Delete design system" at bounding box center [307, 130] width 54 height 10
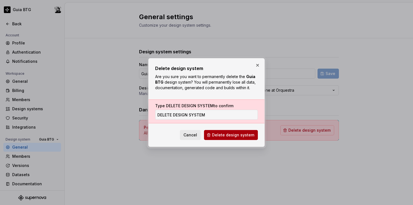
type input "DELETE DESIGN SYSTEM"
click at [216, 134] on span "Delete design system" at bounding box center [233, 135] width 42 height 6
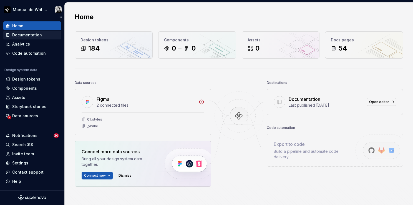
click at [37, 35] on div "Documentation" at bounding box center [27, 35] width 30 height 6
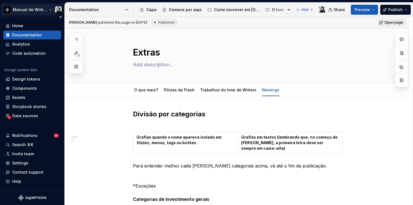
click at [29, 11] on html "Manual de Writing Home Documentation Analytics Code automation Design system da…" at bounding box center [206, 102] width 413 height 205
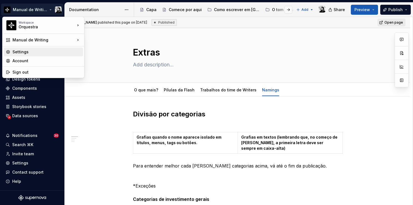
click at [22, 49] on div "Settings" at bounding box center [46, 52] width 68 height 6
type textarea "*"
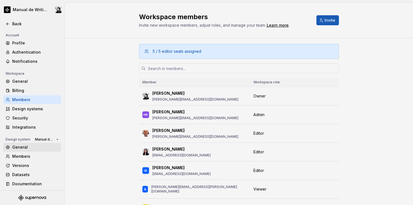
click at [32, 147] on div "General" at bounding box center [35, 147] width 47 height 6
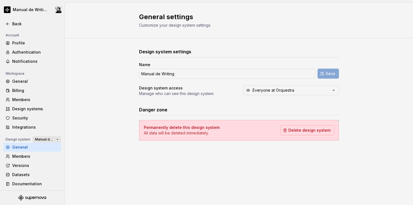
click at [46, 137] on span "Manual de Writing" at bounding box center [44, 139] width 19 height 4
click at [311, 132] on span "Delete design system" at bounding box center [310, 130] width 42 height 6
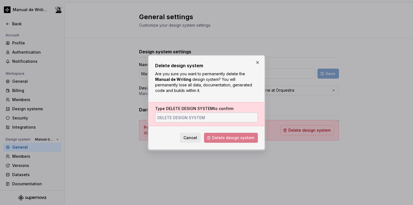
click at [229, 118] on input "Type DELETE DESIGN SYSTEM to confirm" at bounding box center [206, 117] width 103 height 10
type input "DELETE DESIGN SYSTEM"
click at [233, 136] on span "Delete design system" at bounding box center [233, 138] width 42 height 6
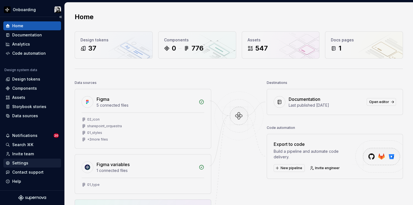
click at [24, 162] on div "Settings" at bounding box center [20, 163] width 16 height 6
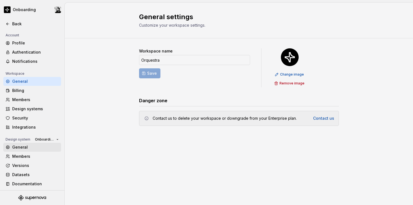
click at [41, 147] on div "General" at bounding box center [35, 147] width 47 height 6
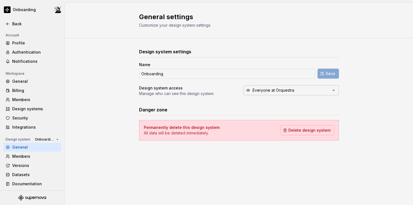
click at [334, 90] on icon "button" at bounding box center [334, 90] width 6 height 6
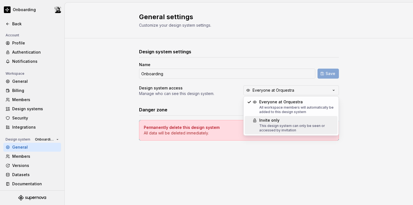
click at [289, 123] on div "Invite only This design system can only be seen or accessed by invitation" at bounding box center [297, 124] width 76 height 15
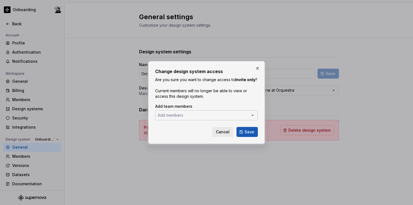
click at [241, 112] on button "Add members" at bounding box center [206, 115] width 103 height 10
click at [241, 114] on div at bounding box center [206, 102] width 413 height 205
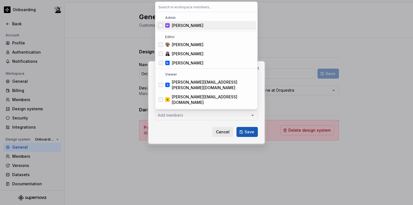
click at [246, 124] on div "Change design system access Are you sure you want to change access to [GEOGRAPH…" at bounding box center [206, 102] width 413 height 205
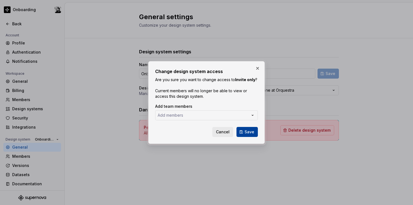
click at [243, 134] on button "Save" at bounding box center [247, 132] width 21 height 10
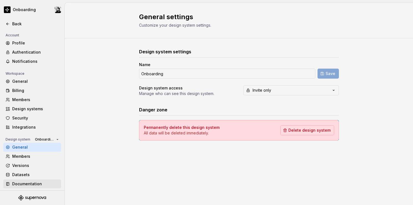
click at [32, 184] on div "Documentation" at bounding box center [35, 184] width 47 height 6
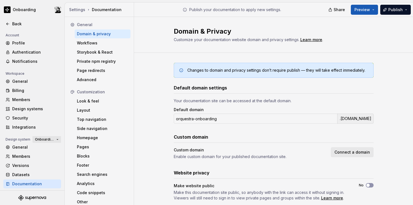
click at [41, 141] on span "Onboarding" at bounding box center [44, 139] width 19 height 4
click at [45, 157] on div "Orquestra" at bounding box center [50, 159] width 19 height 6
click at [93, 118] on div "Top navigation" at bounding box center [102, 120] width 51 height 6
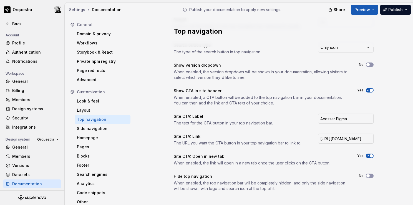
scroll to position [96, 0]
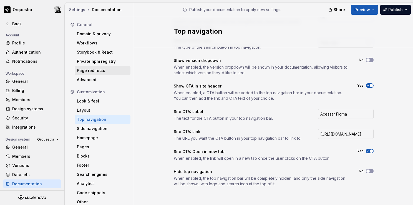
click at [100, 72] on div "Page redirects" at bounding box center [102, 71] width 51 height 6
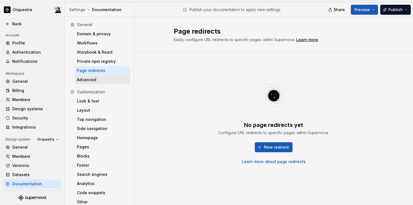
click at [99, 80] on div "Advanced" at bounding box center [102, 80] width 51 height 6
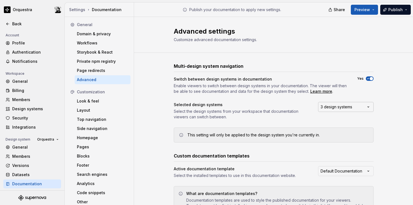
click at [353, 107] on button "3 design systems" at bounding box center [346, 107] width 56 height 10
click at [322, 127] on icon "Suggestions" at bounding box center [322, 127] width 0 height 0
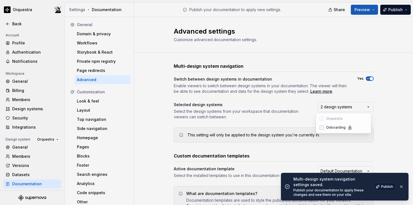
click at [370, 77] on span "button" at bounding box center [371, 78] width 3 height 3
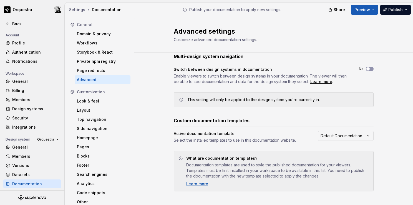
scroll to position [14, 0]
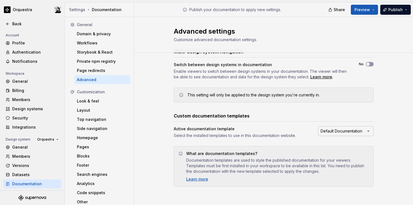
click at [366, 133] on html "Orquestra Back Account Profile Authentication Notifications Workspace General B…" at bounding box center [206, 102] width 413 height 205
click at [367, 131] on html "Orquestra Back Account Profile Authentication Notifications Workspace General B…" at bounding box center [206, 102] width 413 height 205
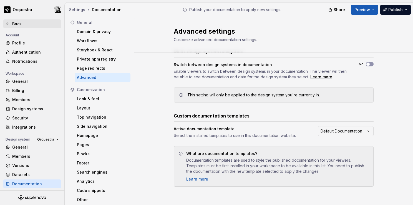
click at [12, 25] on div "Back" at bounding box center [35, 24] width 47 height 6
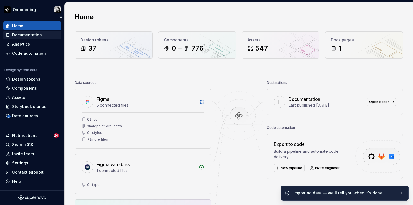
click at [21, 35] on div "Documentation" at bounding box center [27, 35] width 30 height 6
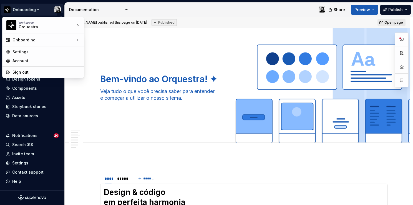
click at [31, 10] on html "Onboarding Home Documentation Analytics Code automation Design system data Desi…" at bounding box center [206, 102] width 413 height 205
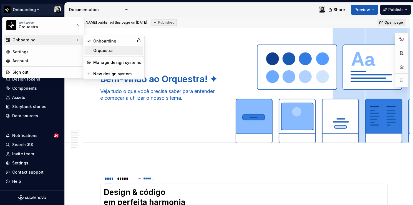
click at [104, 51] on div "Orquestra" at bounding box center [117, 51] width 48 height 6
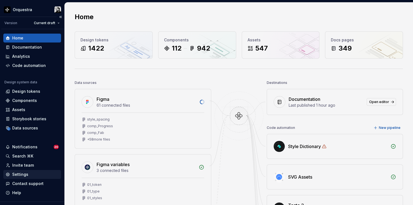
click at [23, 174] on div "Settings" at bounding box center [20, 175] width 16 height 6
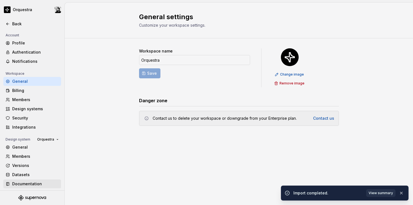
click at [27, 184] on div "Documentation" at bounding box center [35, 184] width 47 height 6
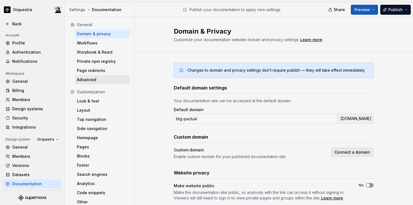
click at [101, 79] on div "Advanced" at bounding box center [102, 80] width 51 height 6
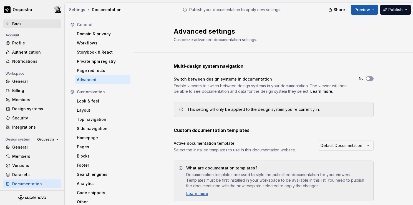
click at [19, 23] on div "Back" at bounding box center [35, 24] width 47 height 6
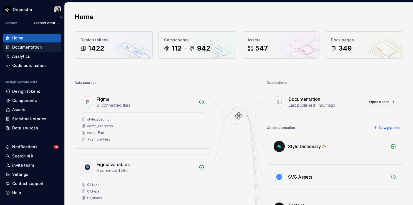
click at [23, 47] on div "Documentation" at bounding box center [27, 47] width 30 height 6
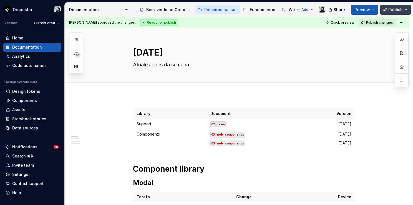
click at [402, 11] on span "Publish" at bounding box center [396, 10] width 14 height 6
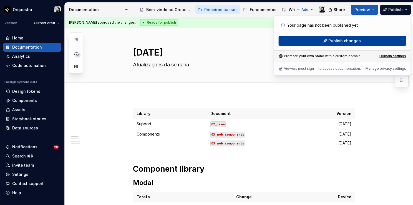
click at [374, 43] on button "Publish changes" at bounding box center [343, 41] width 128 height 10
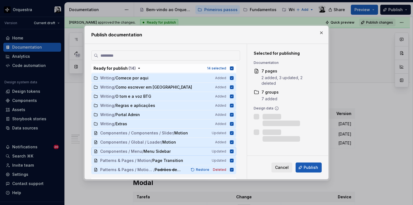
scroll to position [56, 0]
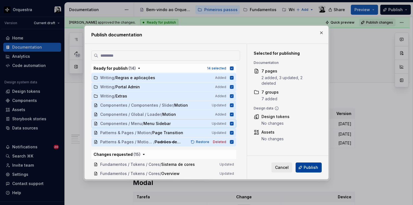
click at [308, 169] on span "Publish" at bounding box center [311, 168] width 14 height 6
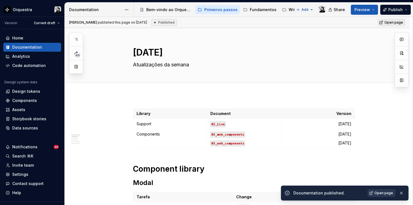
click at [387, 191] on span "Open page" at bounding box center [384, 193] width 19 height 4
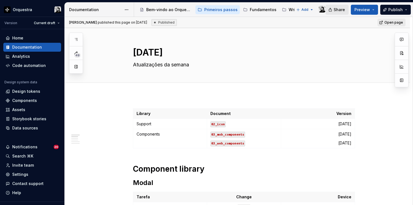
click at [339, 8] on span "Share" at bounding box center [339, 10] width 11 height 6
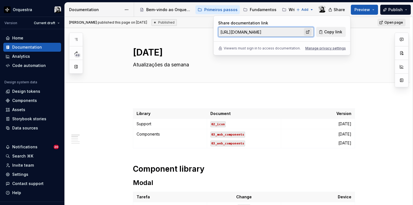
drag, startPoint x: 339, startPoint y: 8, endPoint x: 309, endPoint y: 32, distance: 38.4
click at [309, 32] on link at bounding box center [308, 32] width 8 height 8
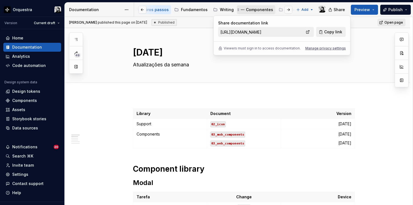
scroll to position [0, 69]
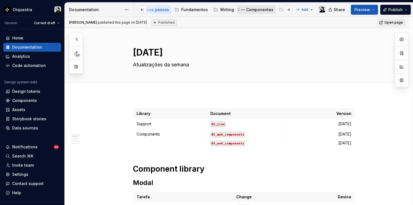
click at [255, 9] on div "Componentes" at bounding box center [259, 10] width 27 height 6
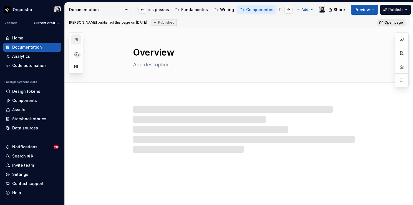
click at [79, 41] on button "button" at bounding box center [76, 39] width 10 height 10
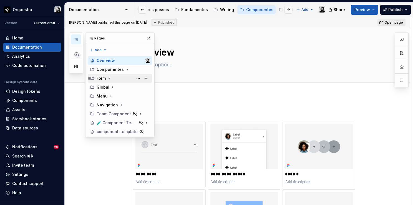
click at [109, 77] on icon "Page tree" at bounding box center [109, 78] width 4 height 4
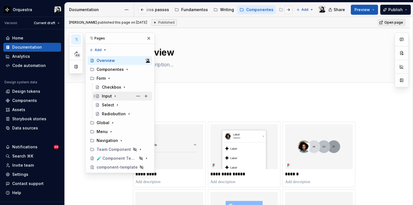
click at [105, 95] on div "Input" at bounding box center [107, 96] width 10 height 6
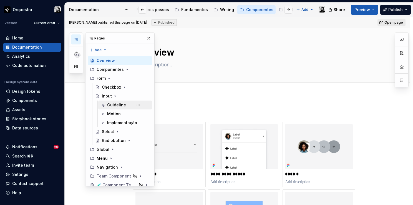
click at [114, 103] on div "Guideline" at bounding box center [116, 105] width 19 height 6
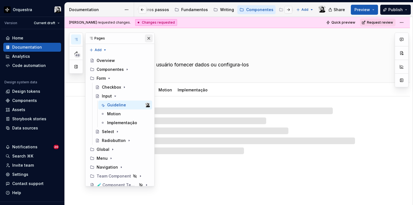
click at [146, 38] on button "button" at bounding box center [149, 38] width 8 height 8
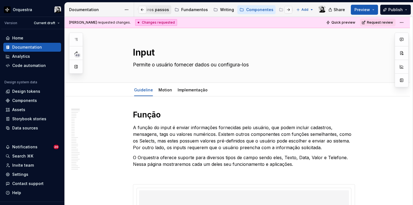
click at [158, 8] on div "Primeiros passos" at bounding box center [152, 10] width 33 height 6
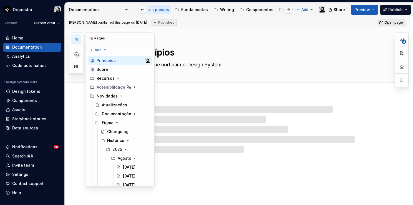
click at [77, 39] on icon "button" at bounding box center [76, 39] width 3 height 2
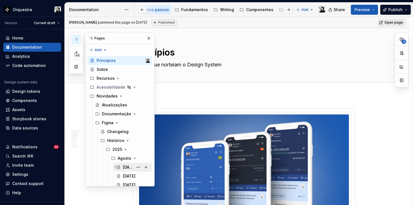
click at [126, 166] on div "[DATE]" at bounding box center [128, 167] width 10 height 6
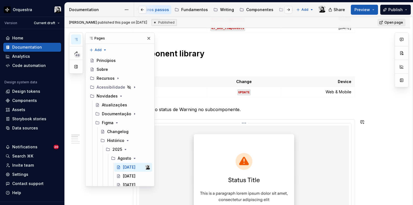
scroll to position [139, 0]
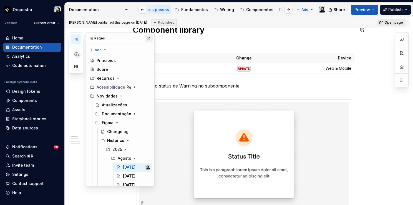
click at [146, 39] on button "button" at bounding box center [149, 38] width 8 height 8
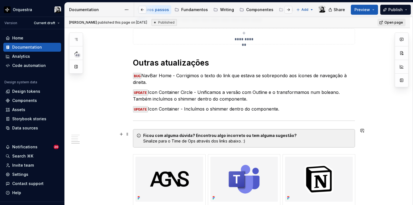
scroll to position [666, 0]
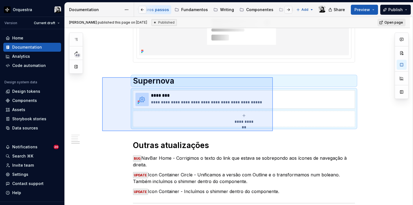
drag, startPoint x: 111, startPoint y: 82, endPoint x: 273, endPoint y: 131, distance: 169.1
click at [273, 131] on div "**********" at bounding box center [239, 111] width 348 height 188
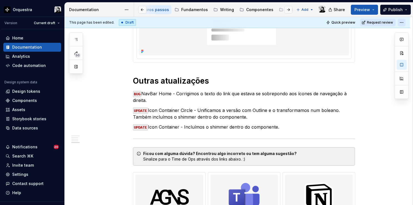
click at [400, 23] on html "Orquestra Version Current draft Home Documentation Analytics Code automation De…" at bounding box center [206, 102] width 413 height 205
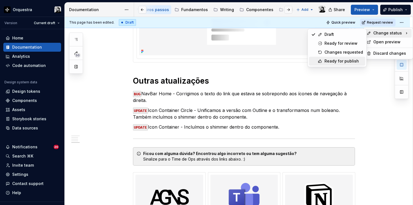
click at [343, 61] on div "Ready for publish" at bounding box center [344, 61] width 39 height 6
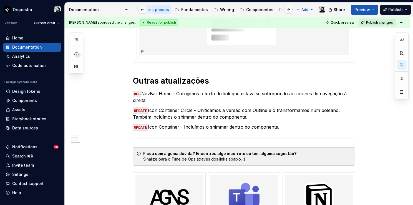
scroll to position [578, 0]
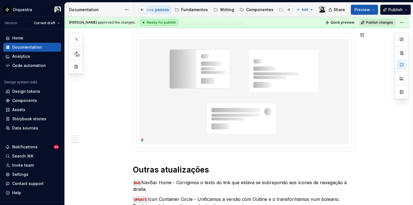
type textarea "*"
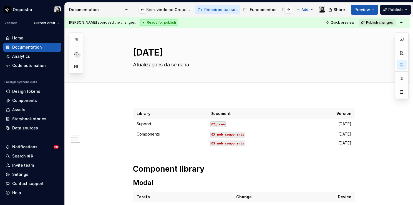
scroll to position [578, 0]
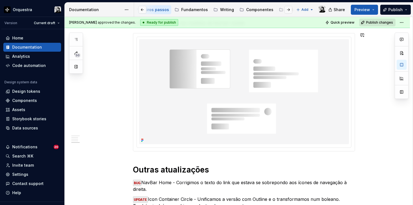
click at [379, 24] on span "Publish changes" at bounding box center [379, 22] width 27 height 4
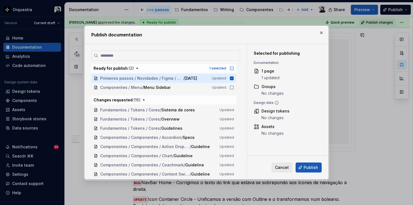
click at [308, 166] on span "Publish" at bounding box center [311, 168] width 14 height 6
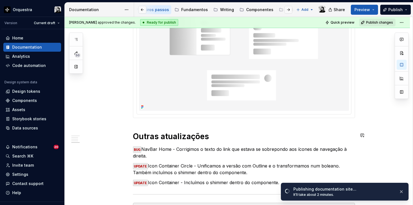
scroll to position [633, 0]
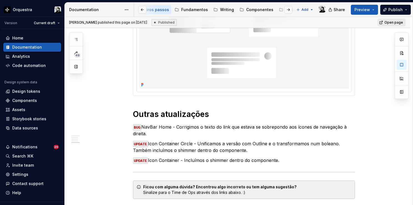
type textarea "*"
